Goal: Task Accomplishment & Management: Complete application form

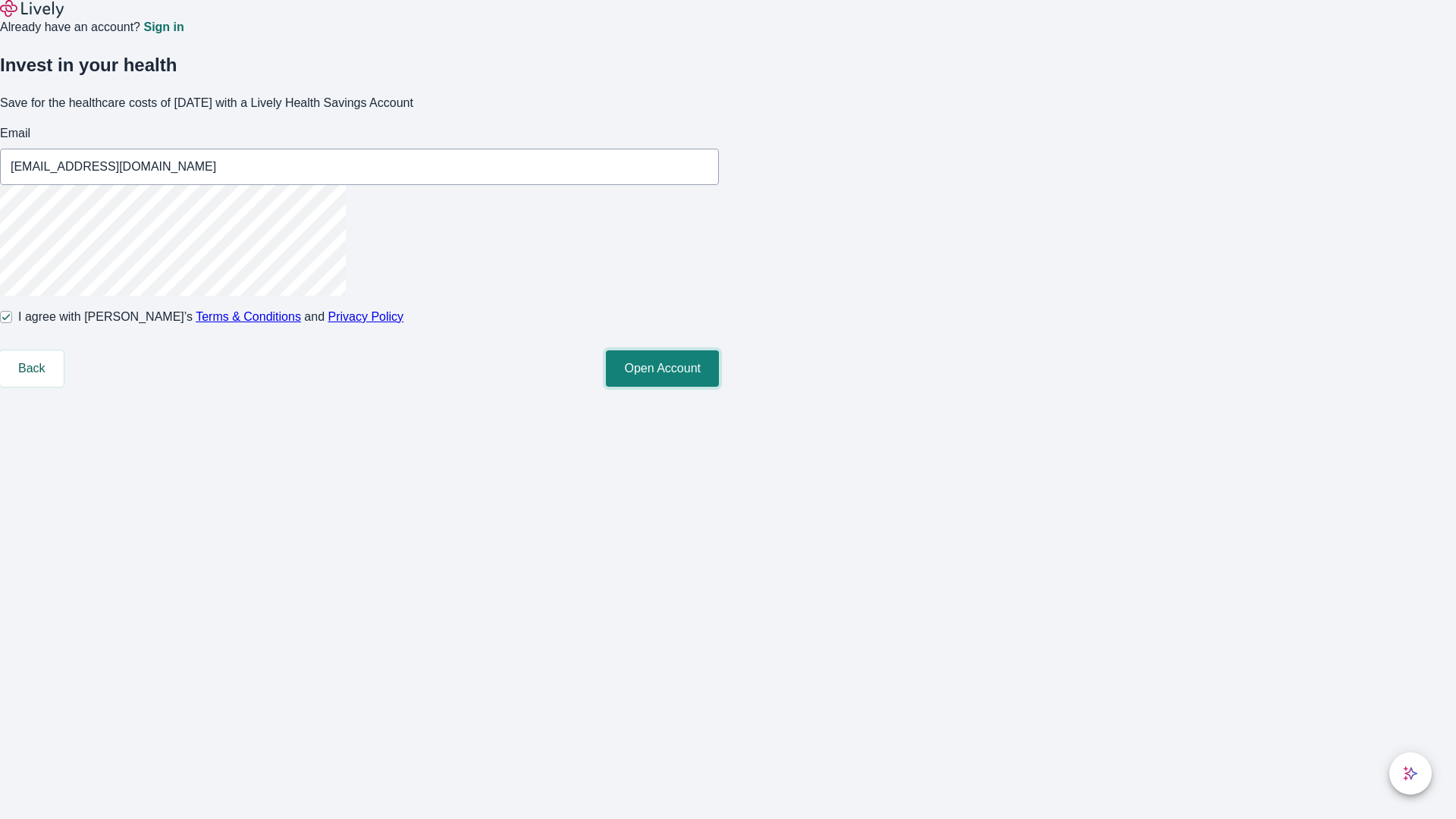
click at [719, 387] on button "Open Account" at bounding box center [662, 368] width 113 height 37
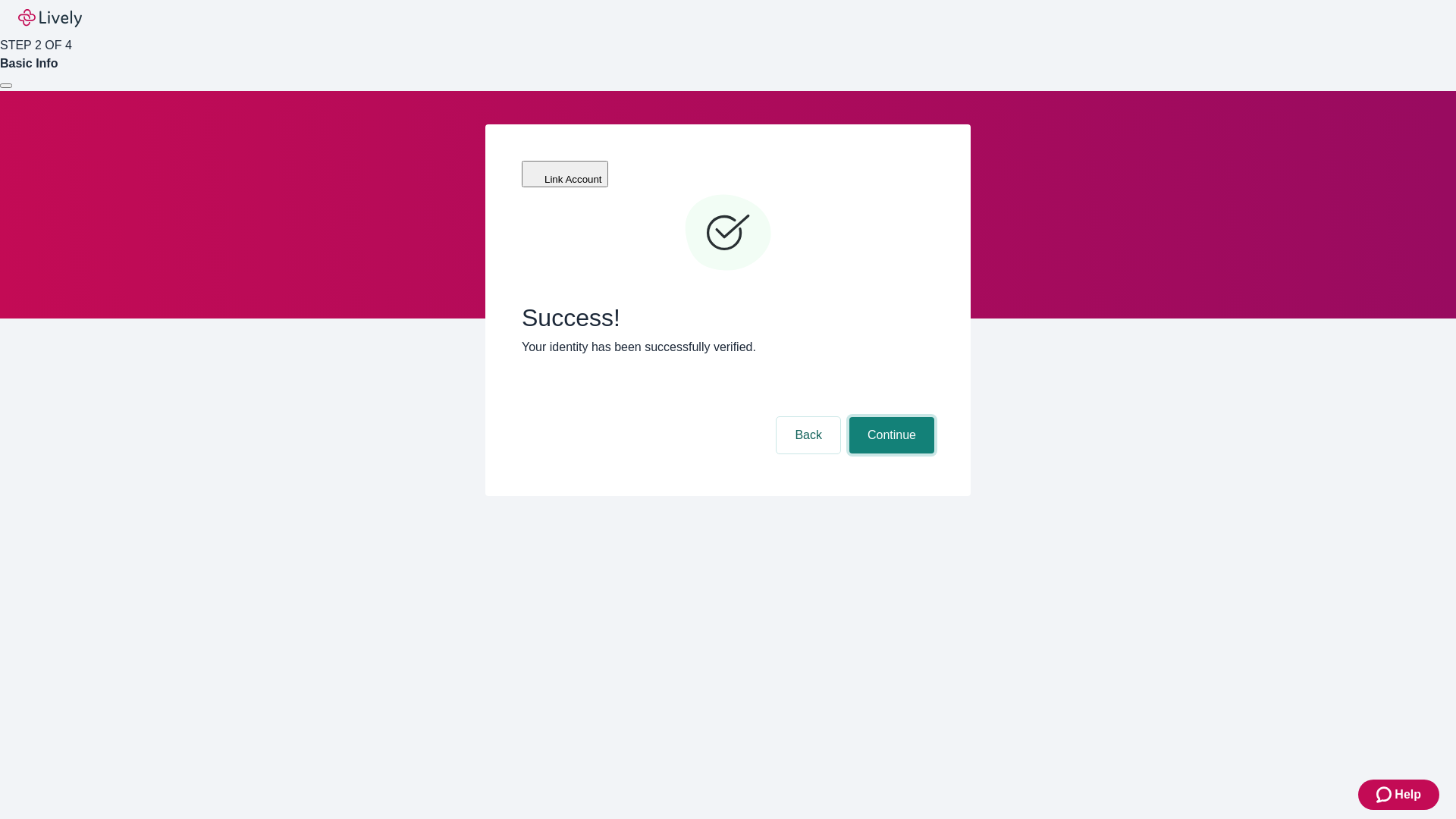
click at [890, 417] on button "Continue" at bounding box center [892, 436] width 85 height 37
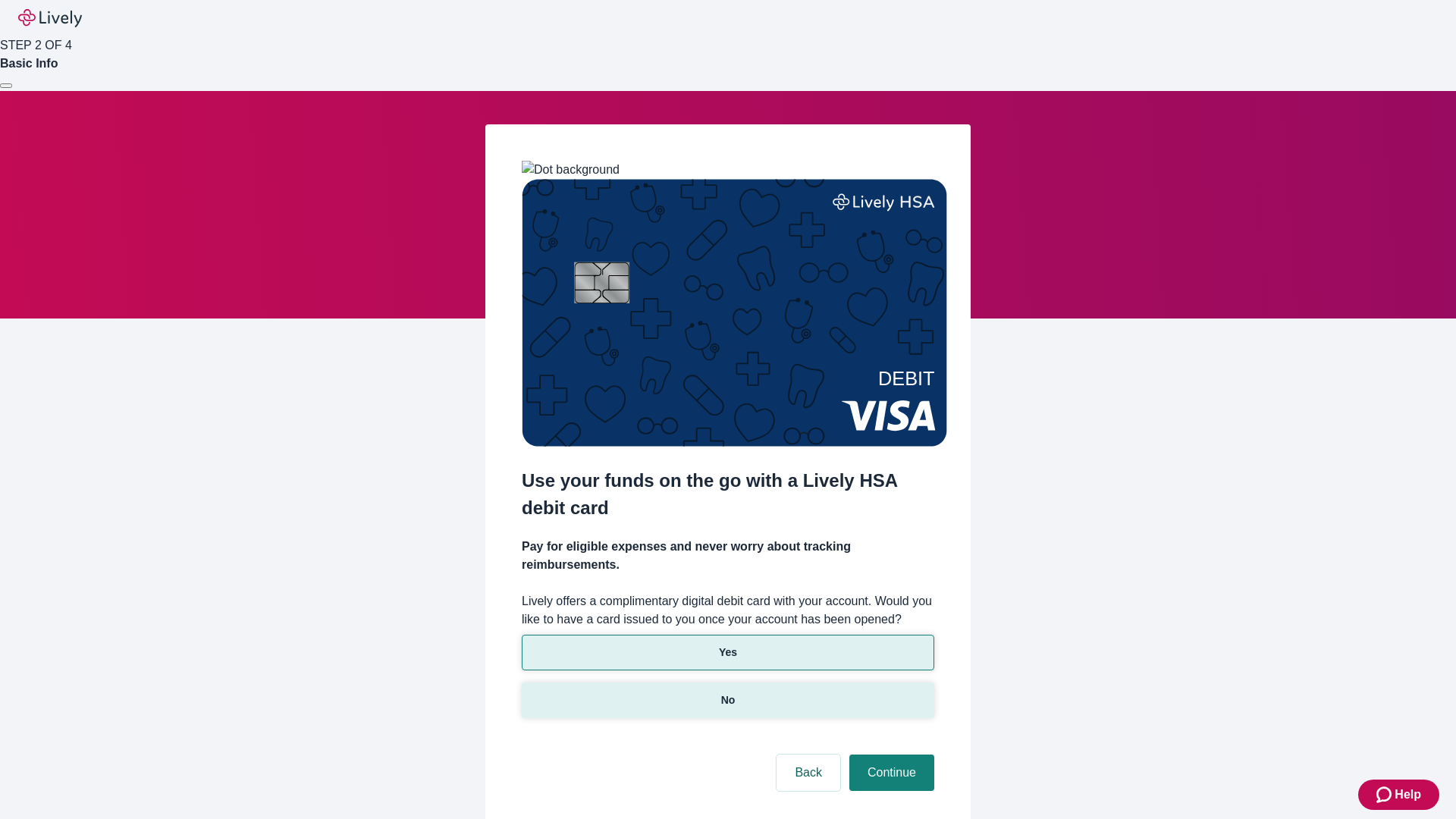
click at [727, 692] on p "No" at bounding box center [728, 700] width 14 height 16
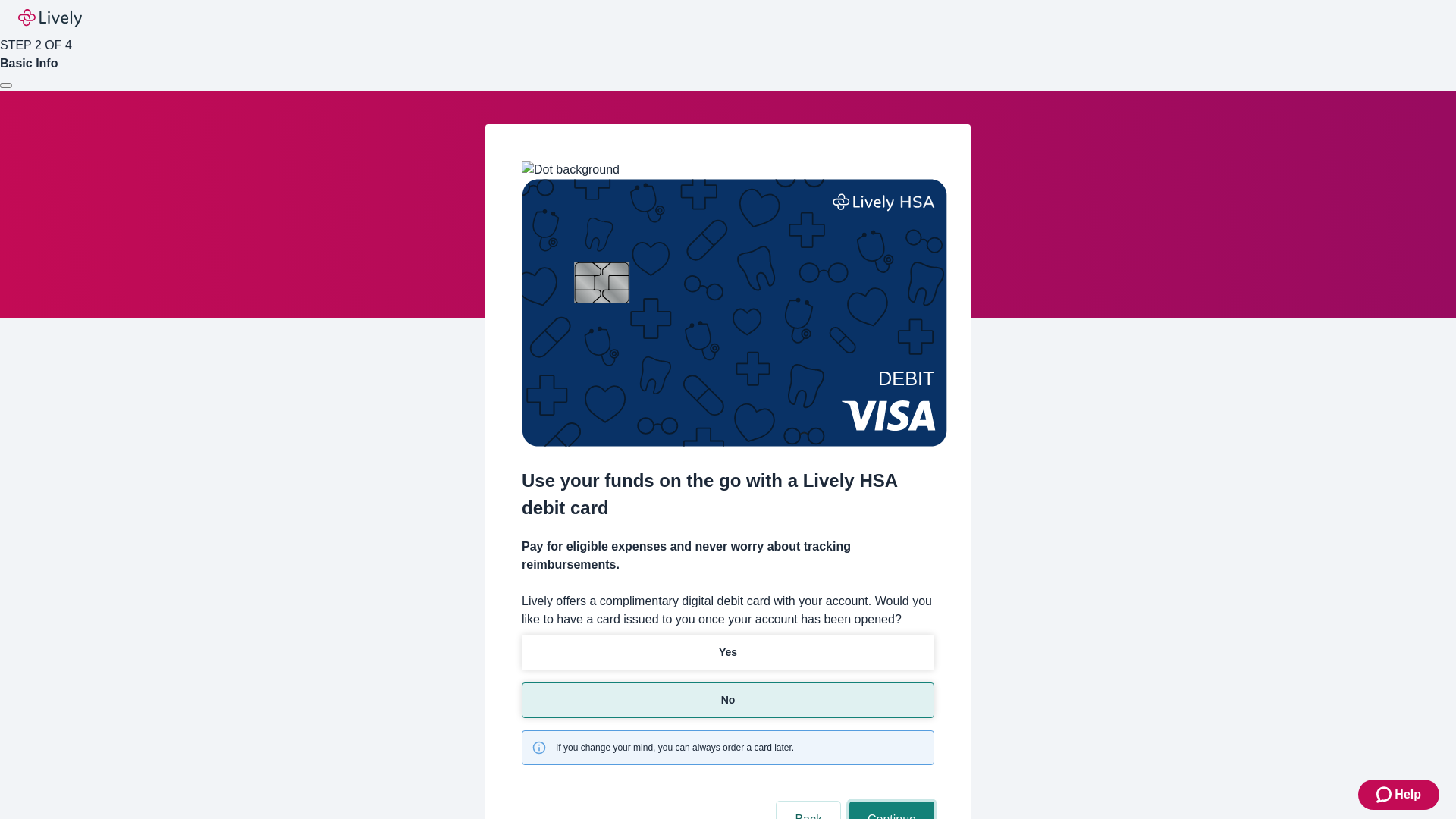
click at [890, 802] on button "Continue" at bounding box center [892, 820] width 85 height 37
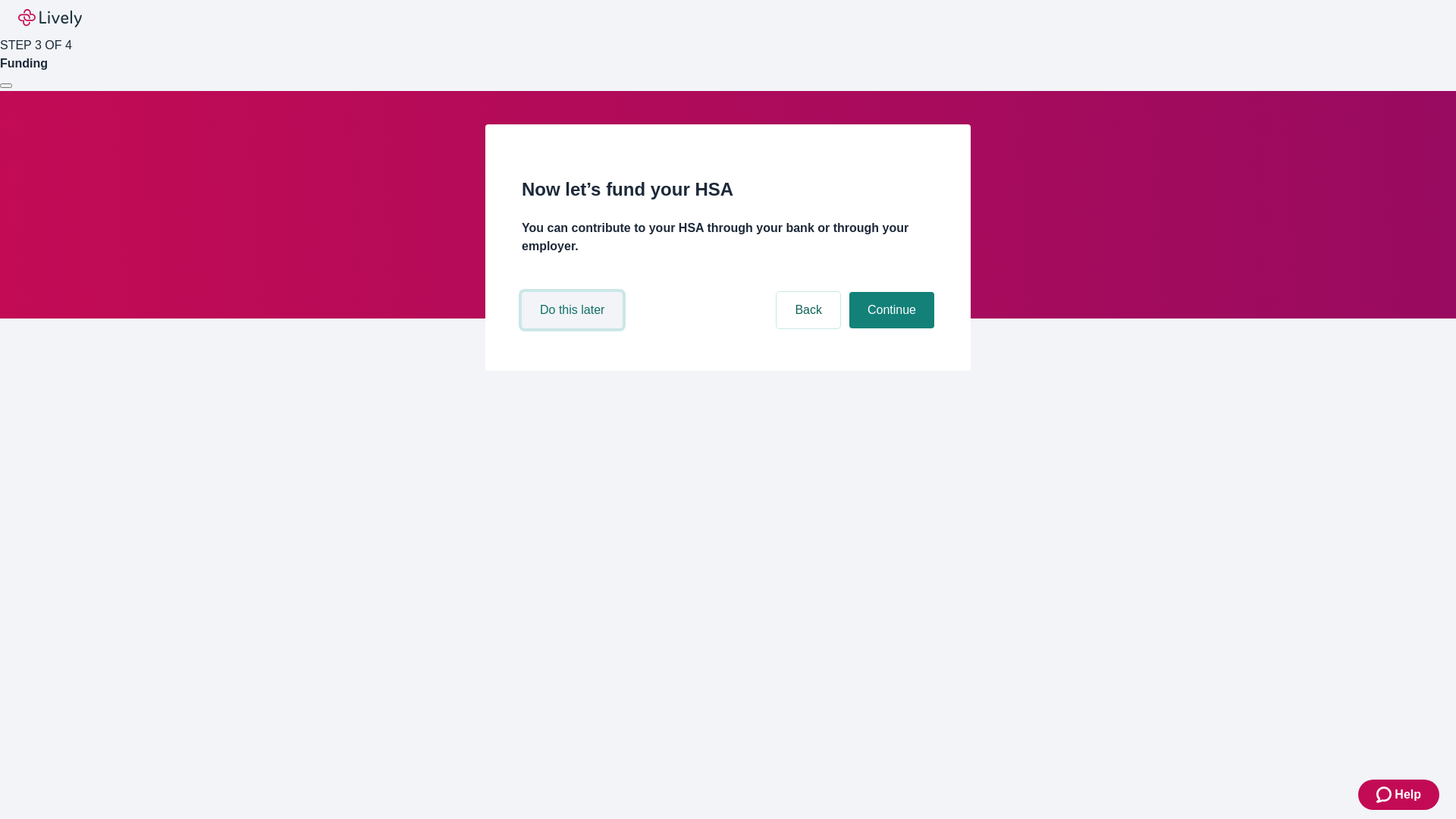
click at [574, 328] on button "Do this later" at bounding box center [571, 311] width 101 height 37
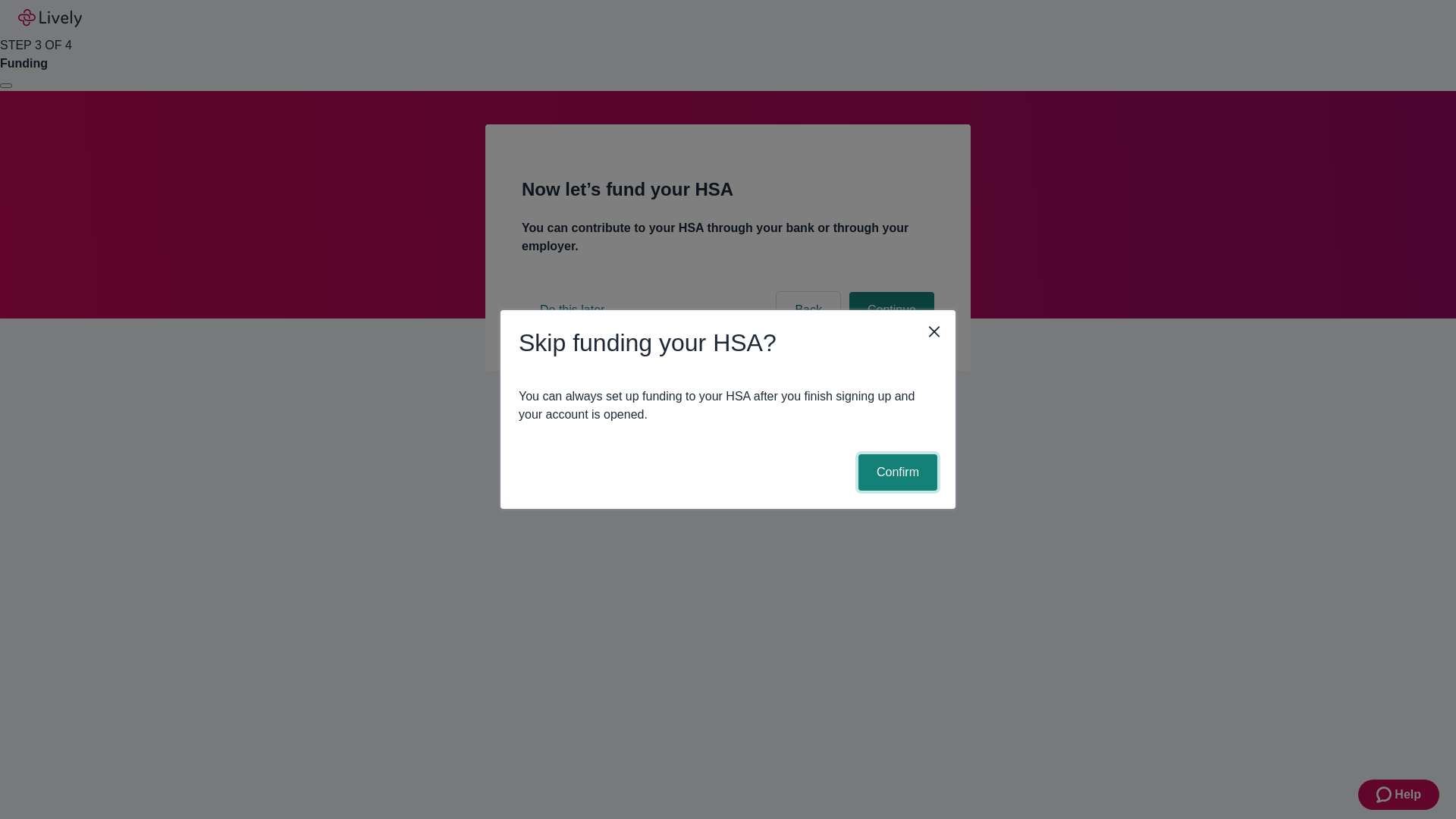
click at [896, 472] on button "Confirm" at bounding box center [898, 472] width 79 height 37
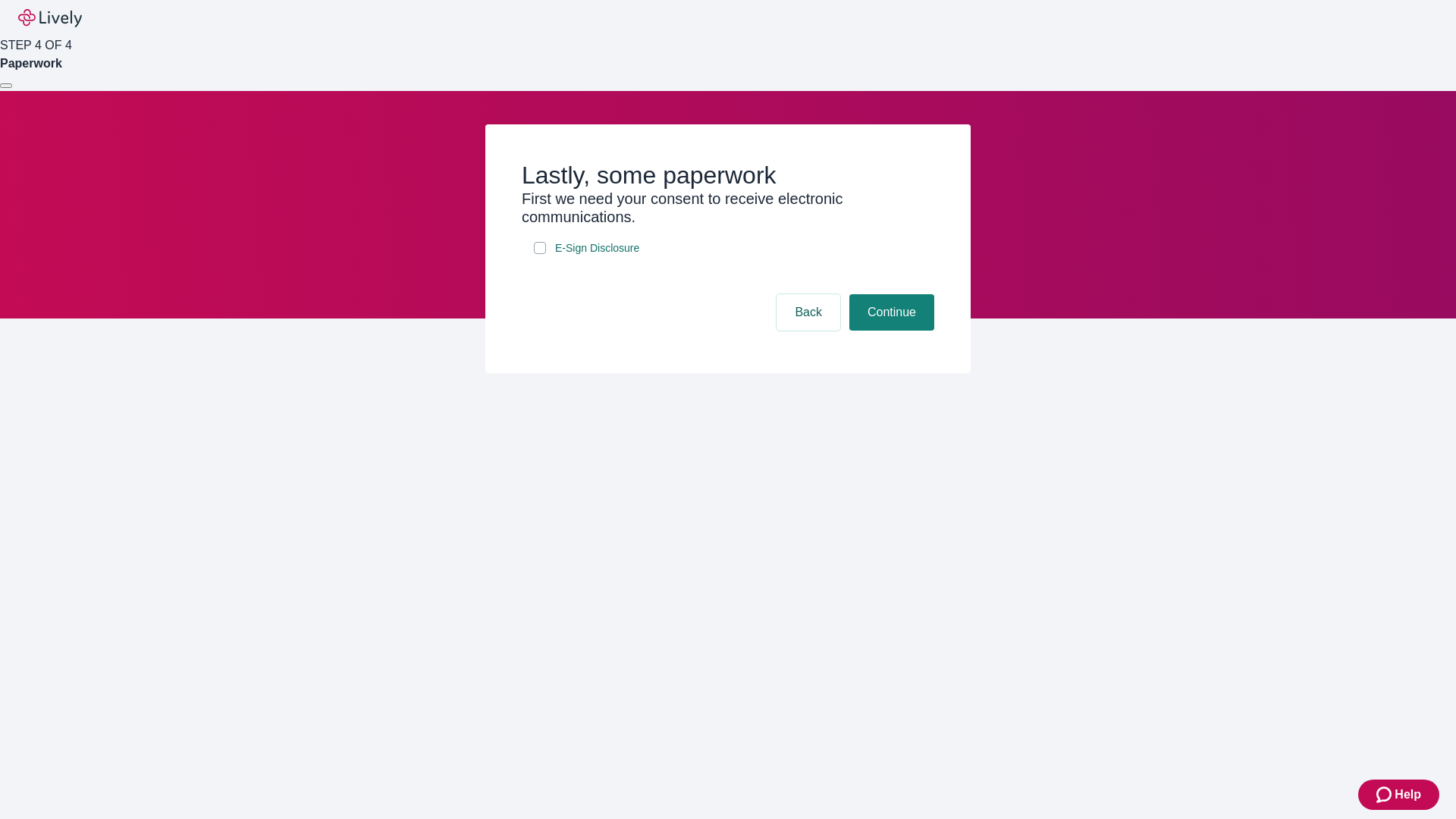
click at [540, 254] on input "E-Sign Disclosure" at bounding box center [540, 248] width 12 height 12
checkbox input "true"
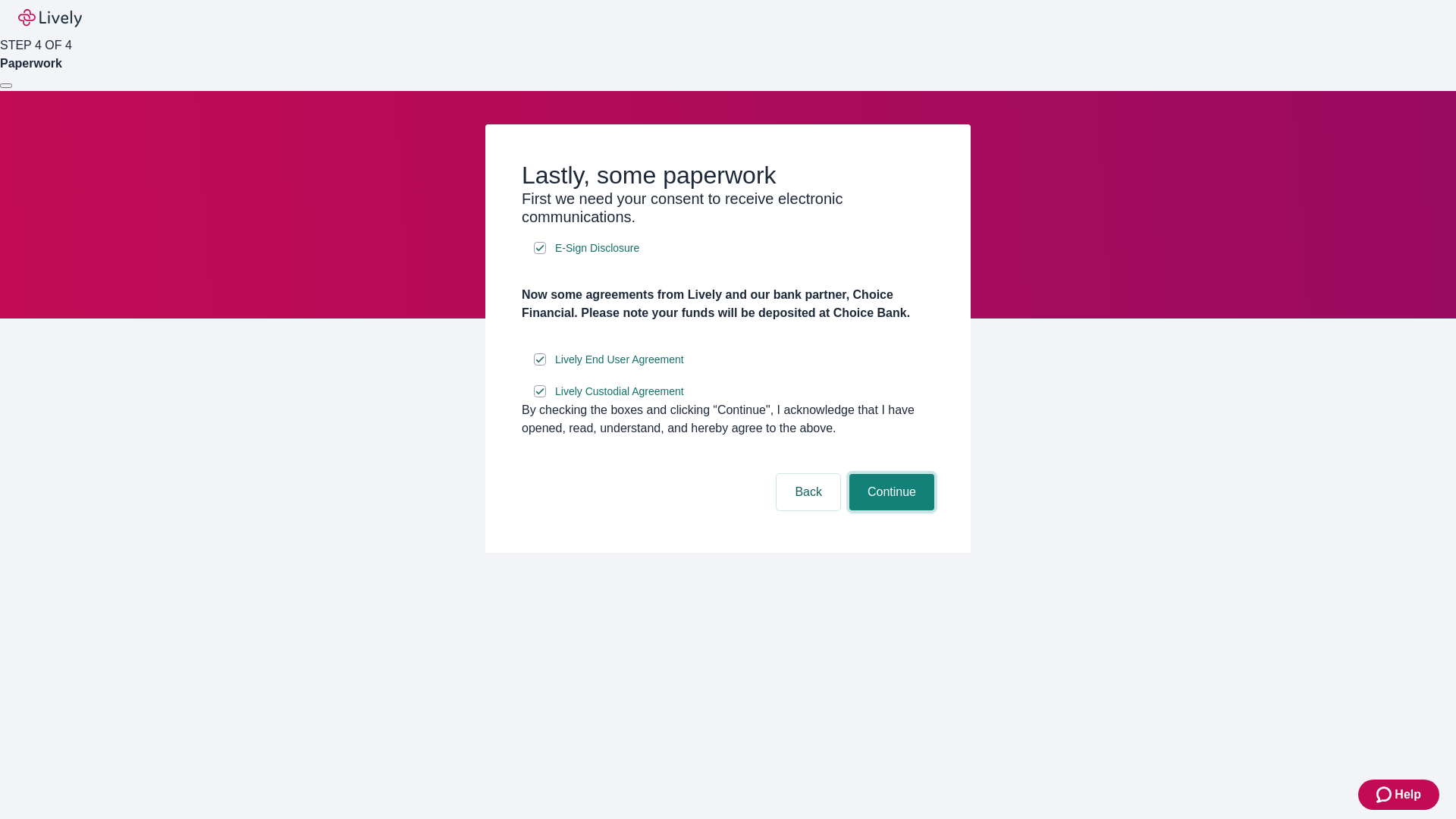
click at [890, 510] on button "Continue" at bounding box center [892, 493] width 85 height 37
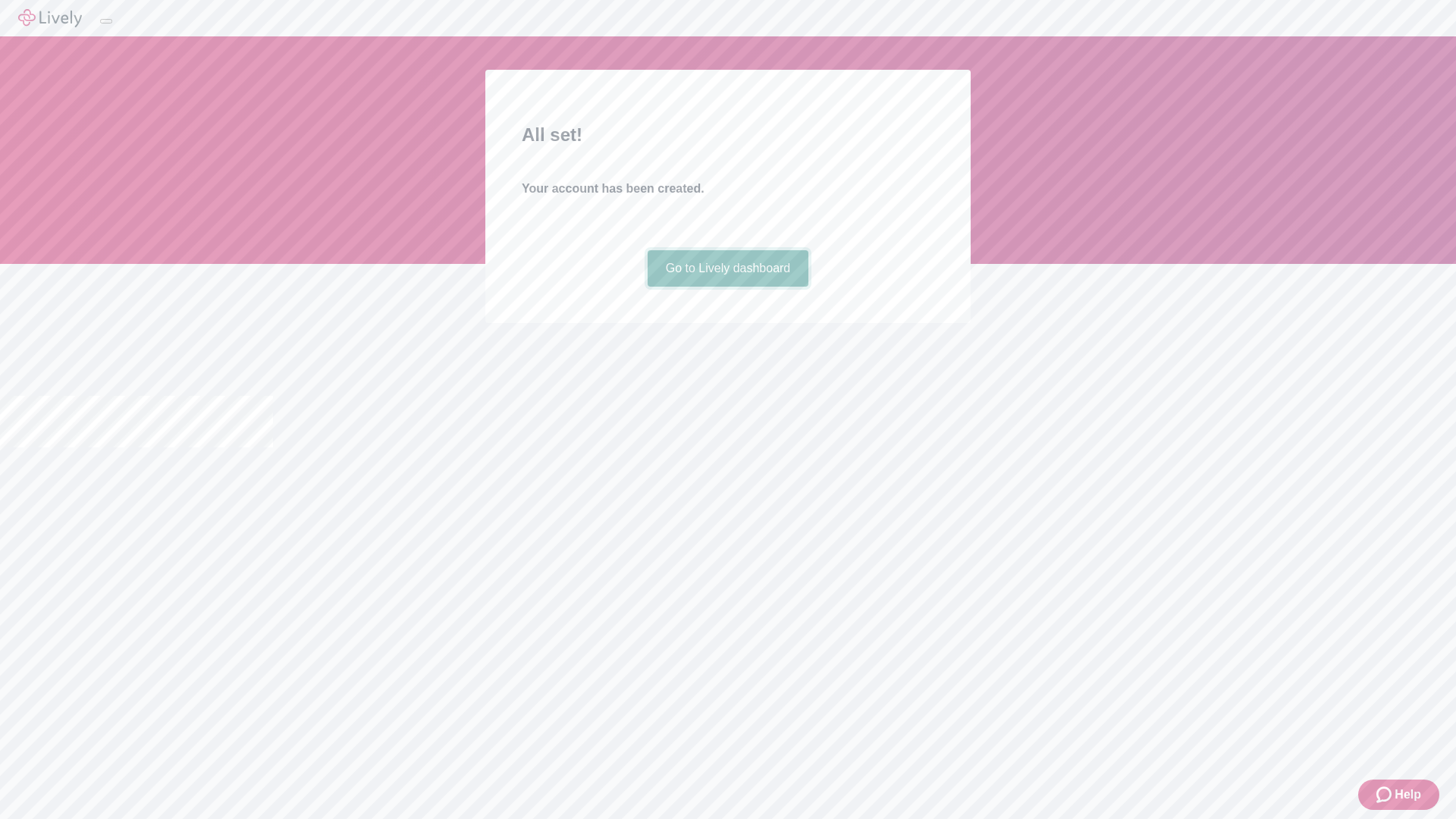
click at [727, 287] on link "Go to Lively dashboard" at bounding box center [728, 269] width 162 height 37
